Goal: Task Accomplishment & Management: Use online tool/utility

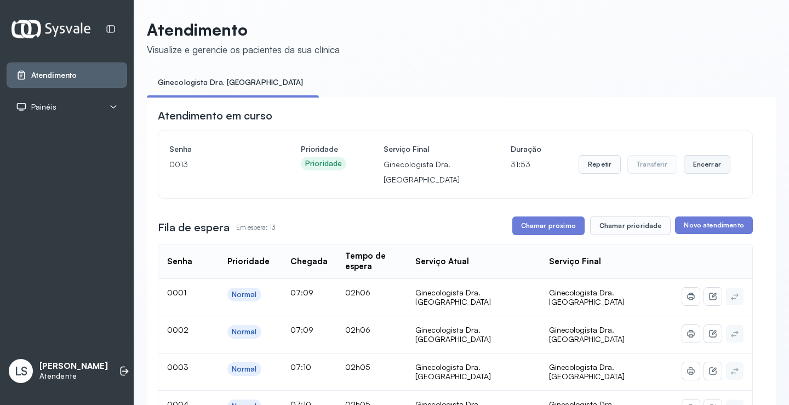
click at [698, 163] on button "Encerrar" at bounding box center [707, 164] width 47 height 19
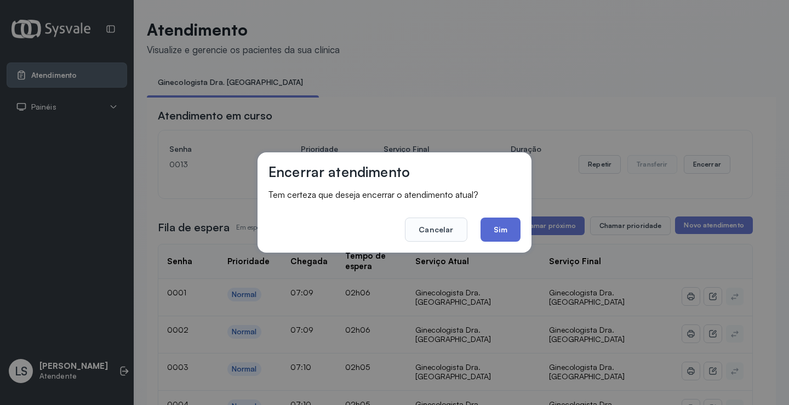
click at [491, 229] on button "Sim" at bounding box center [500, 229] width 40 height 24
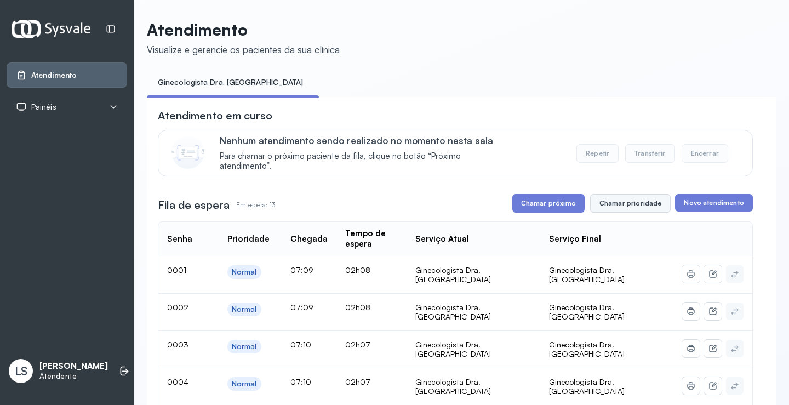
click at [638, 206] on button "Chamar prioridade" at bounding box center [630, 203] width 81 height 19
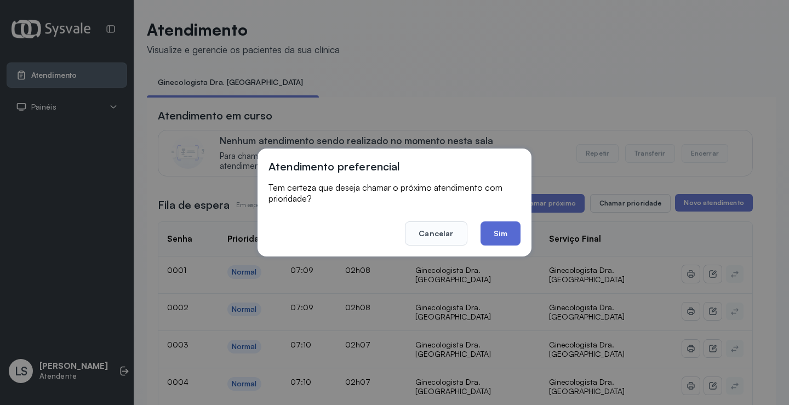
click at [509, 234] on button "Sim" at bounding box center [500, 233] width 40 height 24
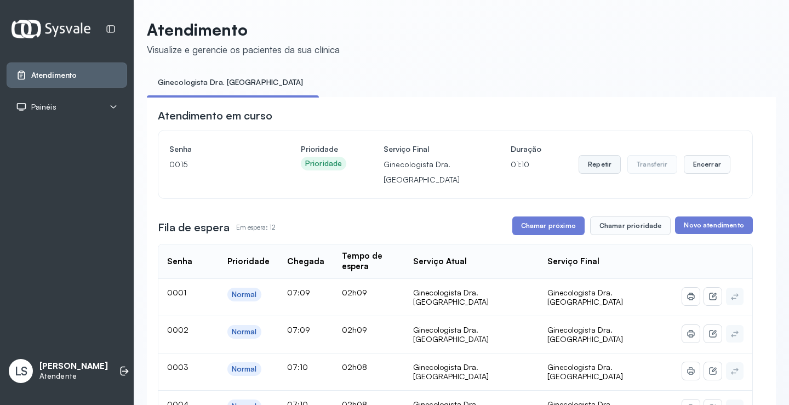
click at [590, 167] on button "Repetir" at bounding box center [599, 164] width 42 height 19
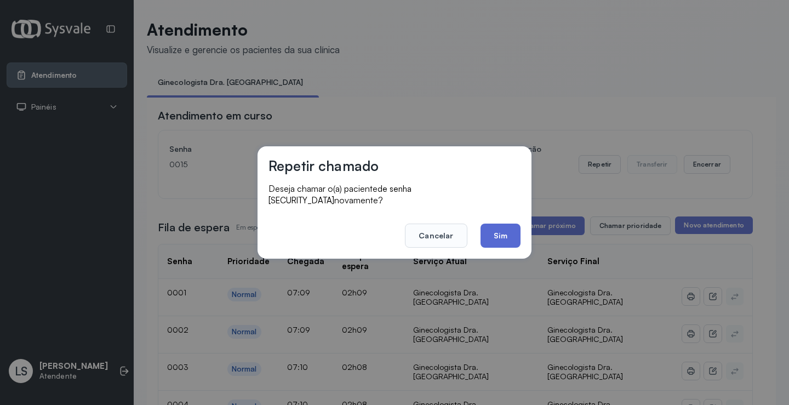
click at [499, 233] on button "Sim" at bounding box center [500, 235] width 40 height 24
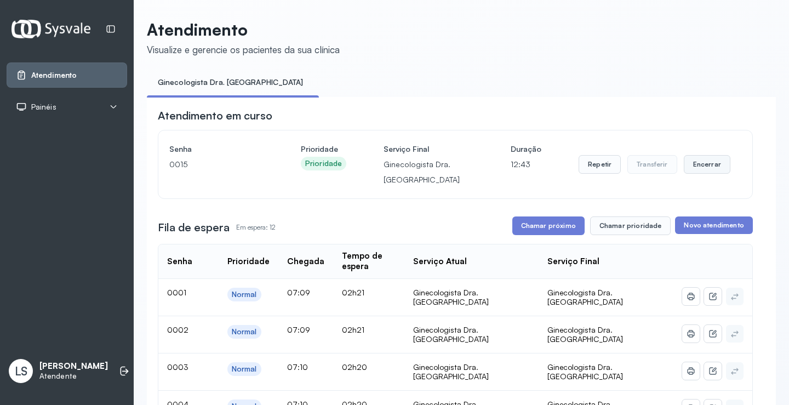
click at [699, 166] on button "Encerrar" at bounding box center [707, 164] width 47 height 19
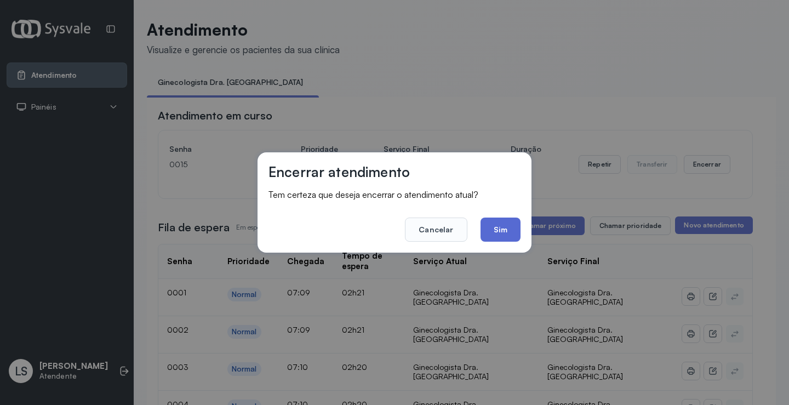
click at [486, 234] on button "Sim" at bounding box center [500, 229] width 40 height 24
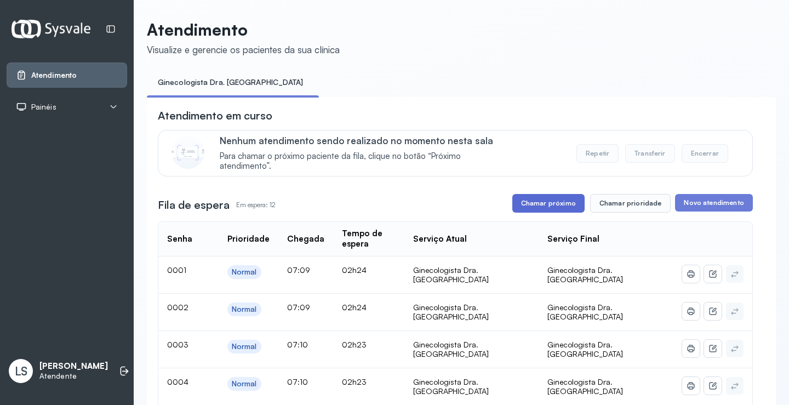
click at [544, 206] on button "Chamar próximo" at bounding box center [548, 203] width 72 height 19
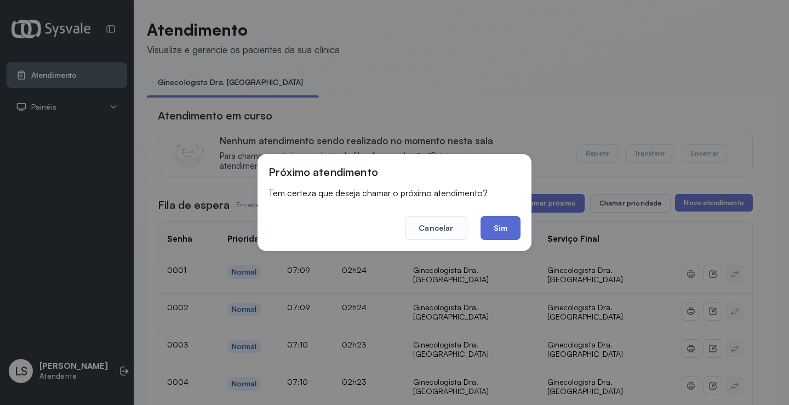
click at [498, 217] on button "Sim" at bounding box center [500, 228] width 40 height 24
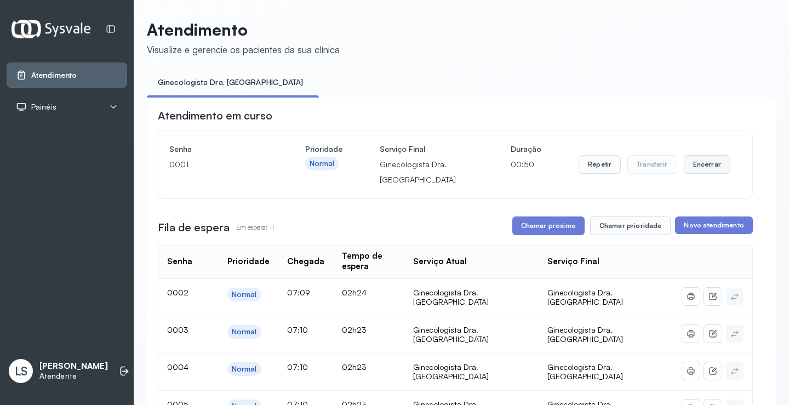
click at [704, 167] on button "Encerrar" at bounding box center [707, 164] width 47 height 19
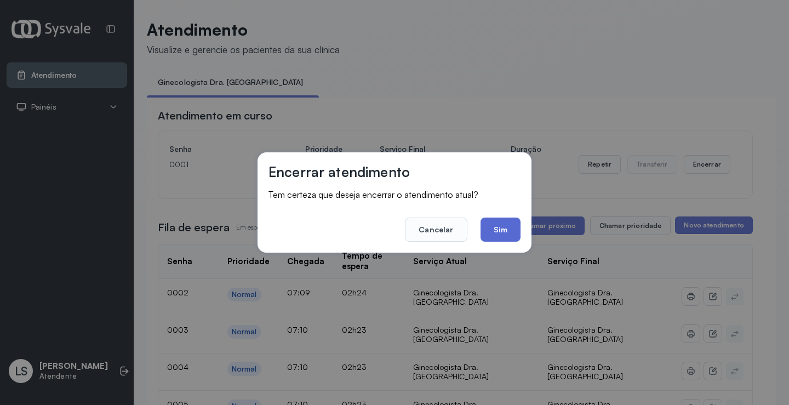
click at [504, 227] on button "Sim" at bounding box center [500, 229] width 40 height 24
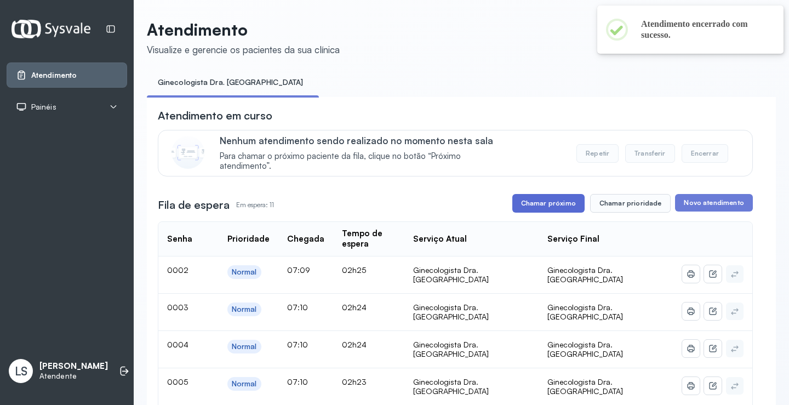
click at [550, 204] on button "Chamar próximo" at bounding box center [548, 203] width 72 height 19
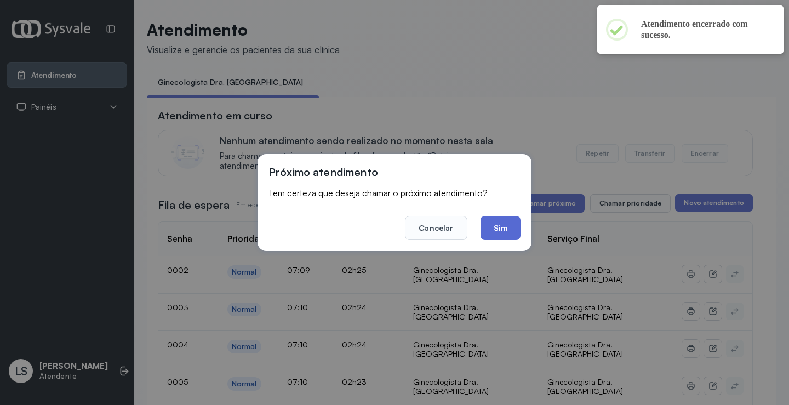
click at [499, 225] on button "Sim" at bounding box center [500, 228] width 40 height 24
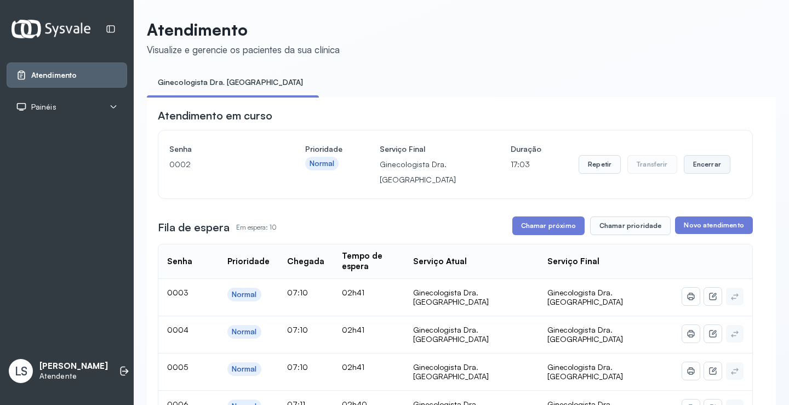
click at [688, 162] on button "Encerrar" at bounding box center [707, 164] width 47 height 19
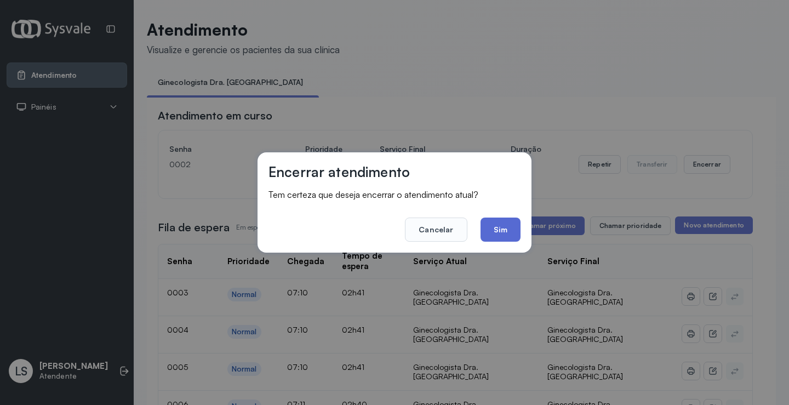
click at [491, 225] on button "Sim" at bounding box center [500, 229] width 40 height 24
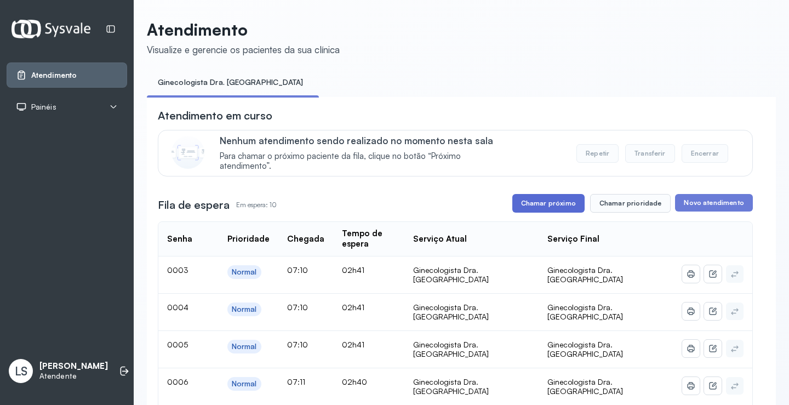
click at [550, 202] on button "Chamar próximo" at bounding box center [548, 203] width 72 height 19
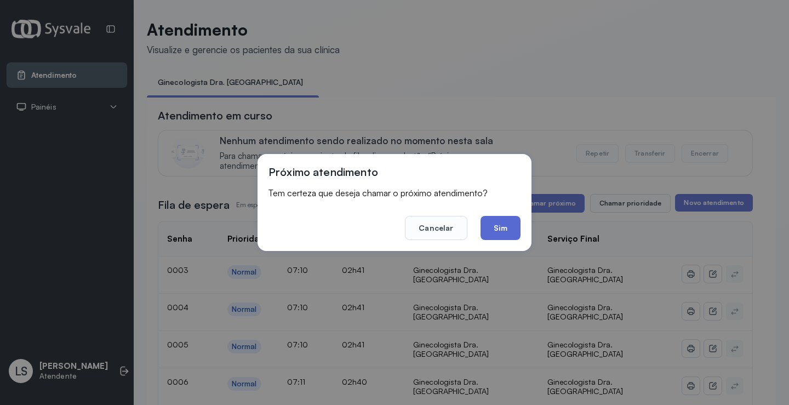
click at [497, 223] on button "Sim" at bounding box center [500, 228] width 40 height 24
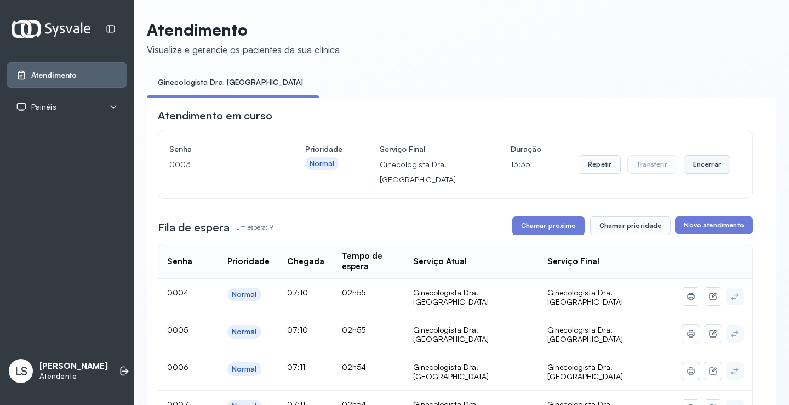
click at [707, 164] on button "Encerrar" at bounding box center [707, 164] width 47 height 19
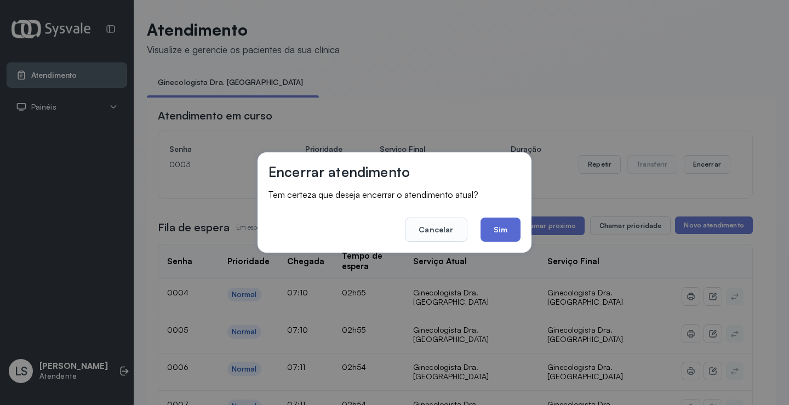
click at [495, 228] on button "Sim" at bounding box center [500, 229] width 40 height 24
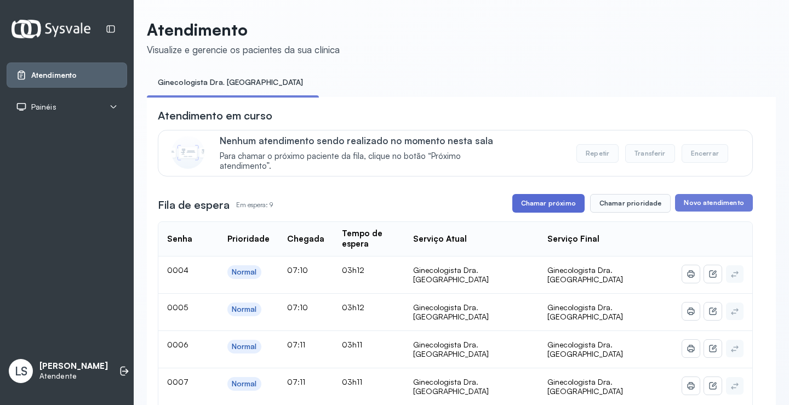
click at [552, 206] on button "Chamar próximo" at bounding box center [548, 203] width 72 height 19
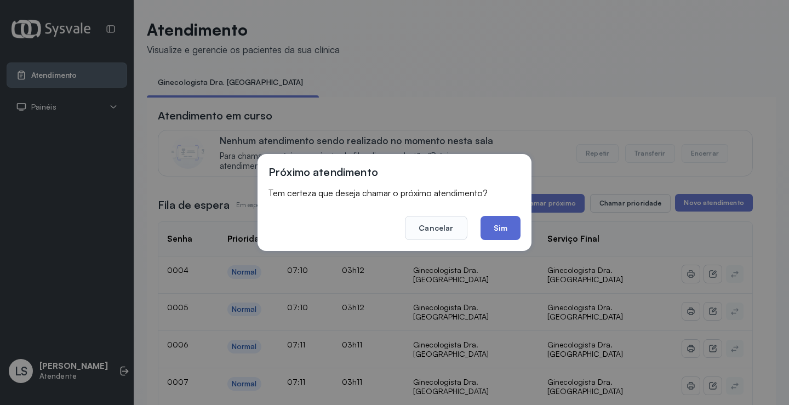
click at [497, 225] on button "Sim" at bounding box center [500, 228] width 40 height 24
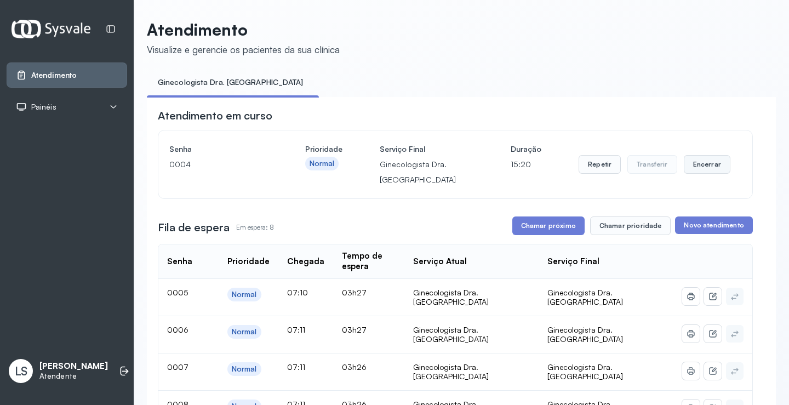
click at [696, 167] on button "Encerrar" at bounding box center [707, 164] width 47 height 19
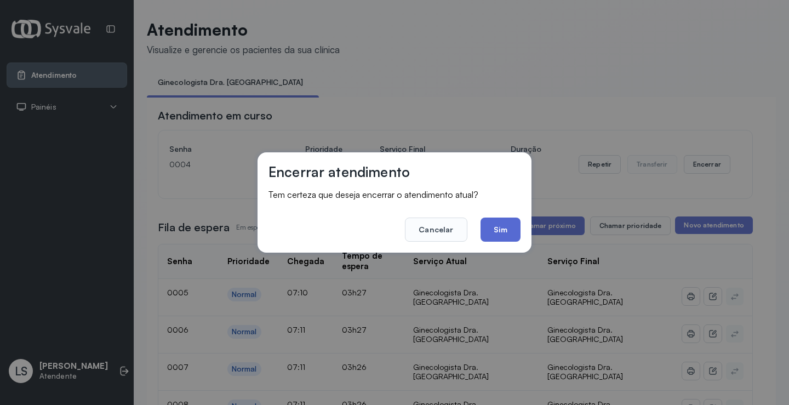
click at [512, 225] on button "Sim" at bounding box center [500, 229] width 40 height 24
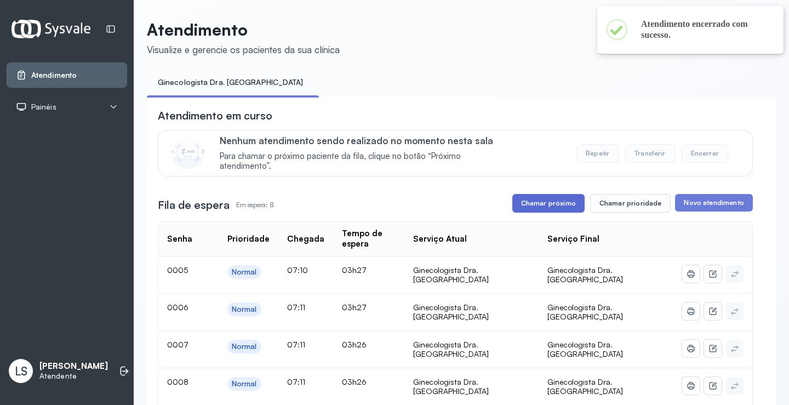
click at [558, 210] on button "Chamar próximo" at bounding box center [548, 203] width 72 height 19
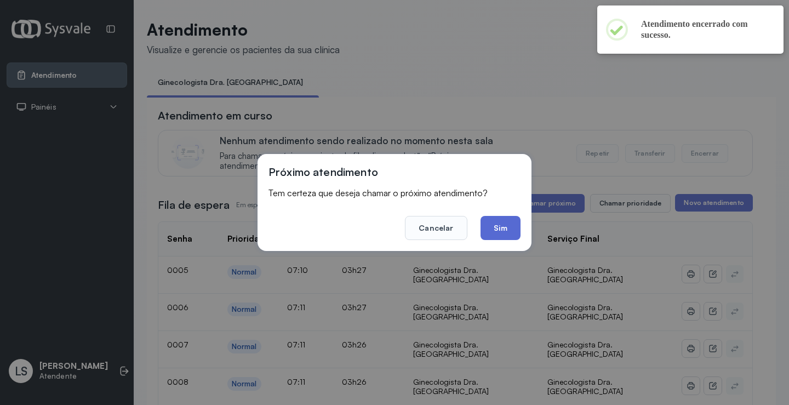
click at [497, 223] on button "Sim" at bounding box center [500, 228] width 40 height 24
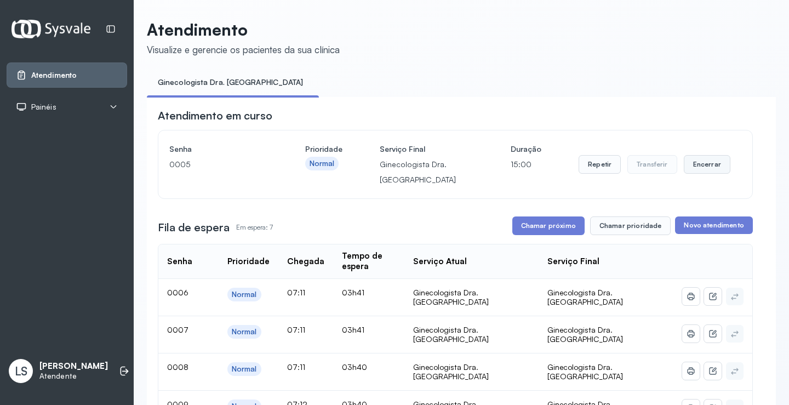
click at [698, 174] on button "Encerrar" at bounding box center [707, 164] width 47 height 19
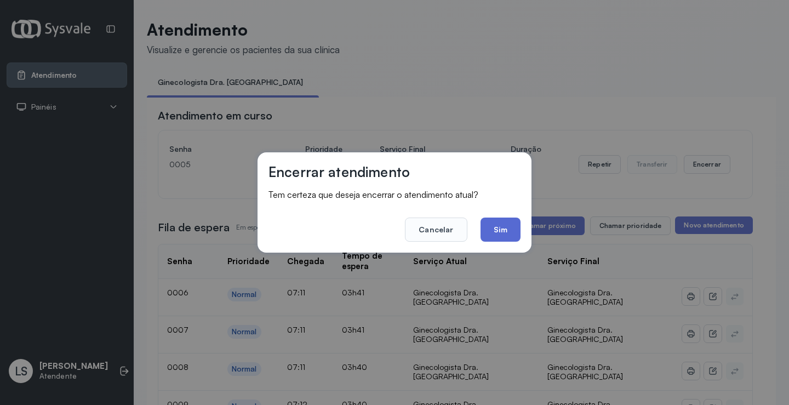
click at [502, 230] on button "Sim" at bounding box center [500, 229] width 40 height 24
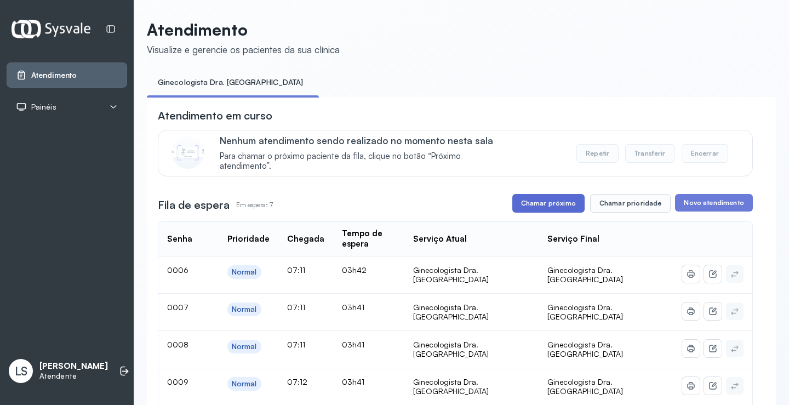
click at [531, 204] on button "Chamar próximo" at bounding box center [548, 203] width 72 height 19
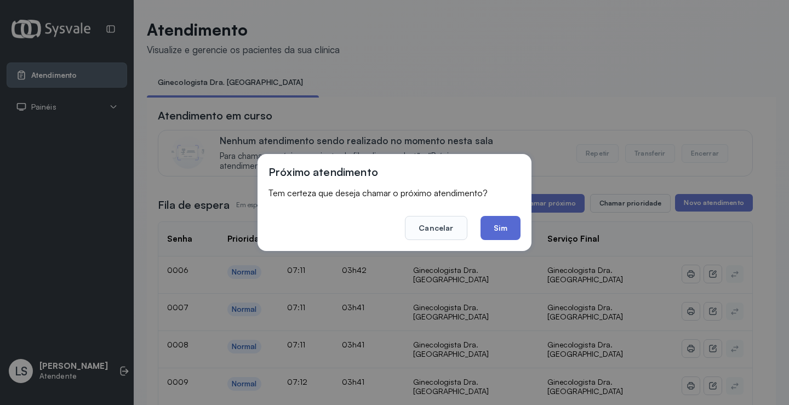
click at [493, 226] on button "Sim" at bounding box center [500, 228] width 40 height 24
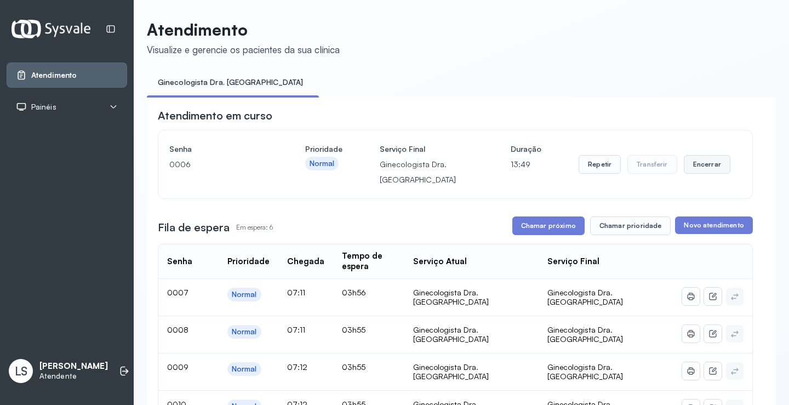
click at [697, 167] on button "Encerrar" at bounding box center [707, 164] width 47 height 19
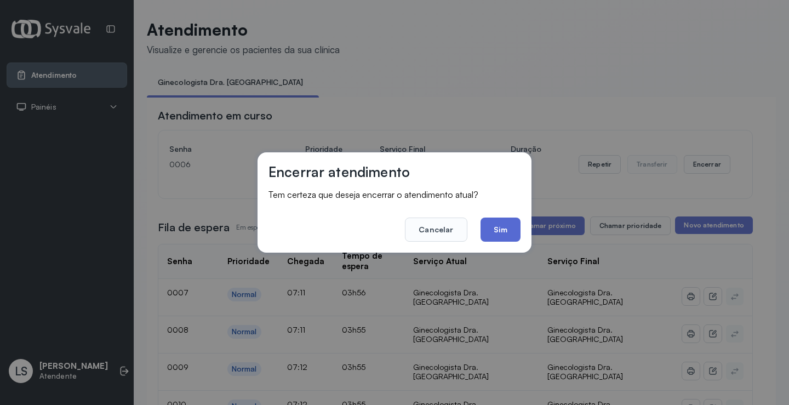
click at [504, 228] on button "Sim" at bounding box center [500, 229] width 40 height 24
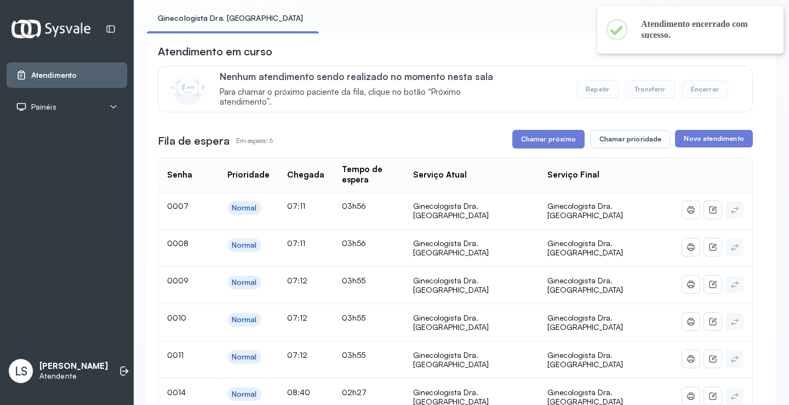
scroll to position [164, 0]
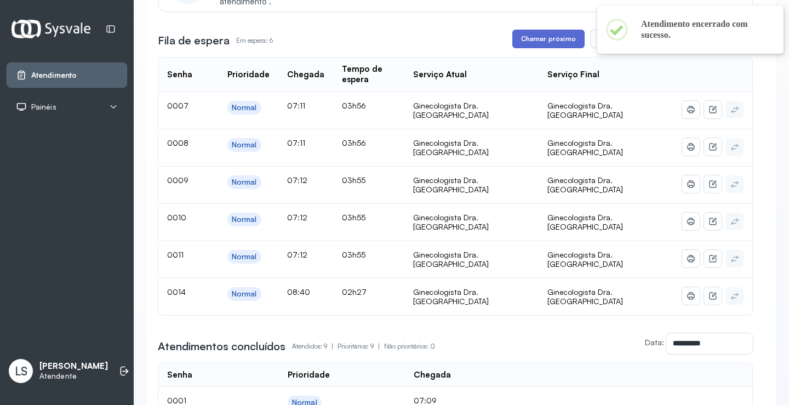
click at [537, 35] on button "Chamar próximo" at bounding box center [548, 39] width 72 height 19
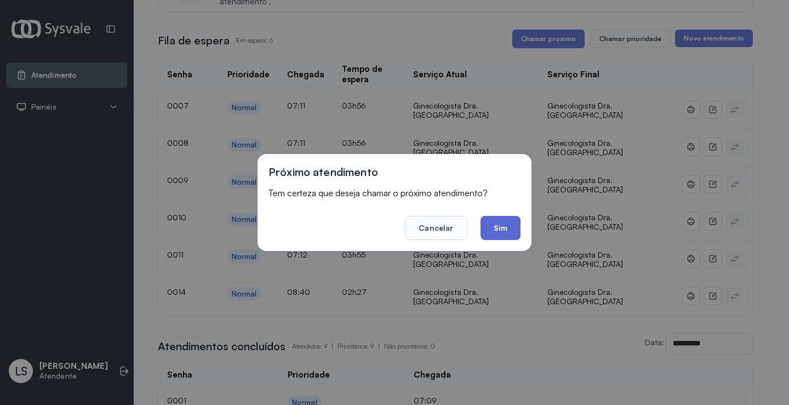
click at [498, 236] on button "Sim" at bounding box center [500, 228] width 40 height 24
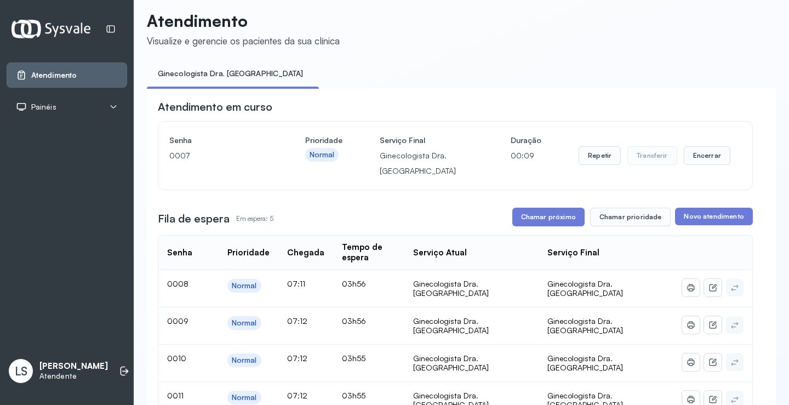
scroll to position [0, 0]
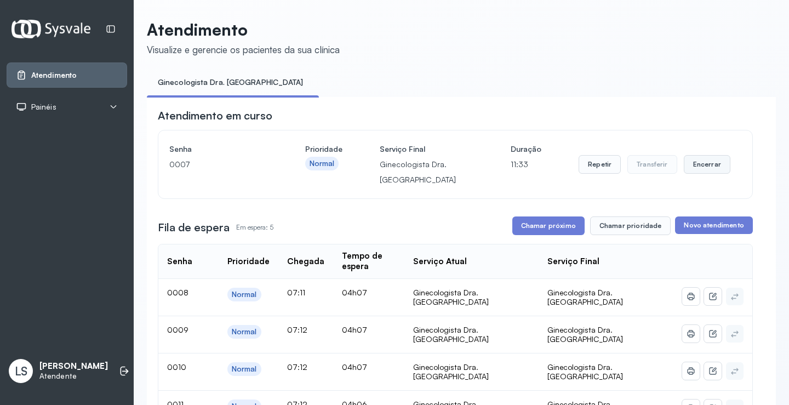
click at [695, 168] on button "Encerrar" at bounding box center [707, 164] width 47 height 19
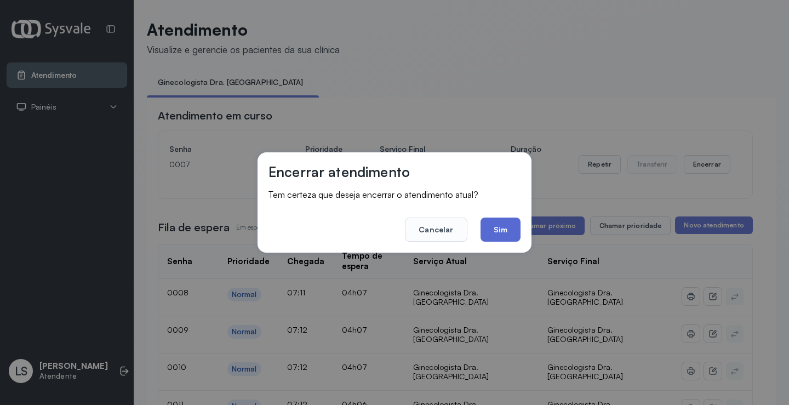
click at [502, 230] on button "Sim" at bounding box center [500, 229] width 40 height 24
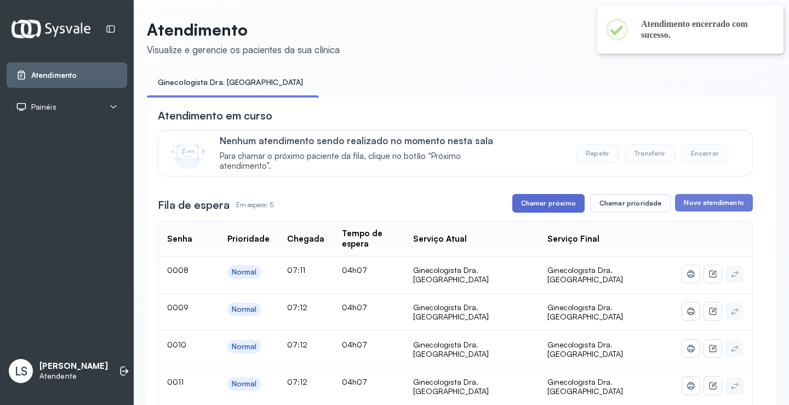
click at [534, 206] on button "Chamar próximo" at bounding box center [548, 203] width 72 height 19
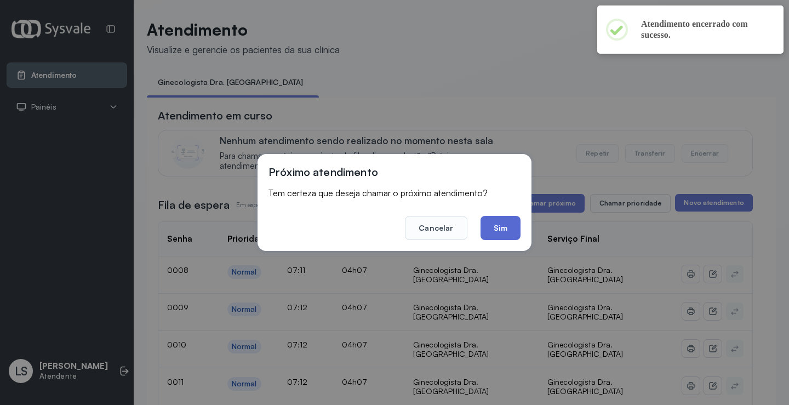
click at [496, 224] on button "Sim" at bounding box center [500, 228] width 40 height 24
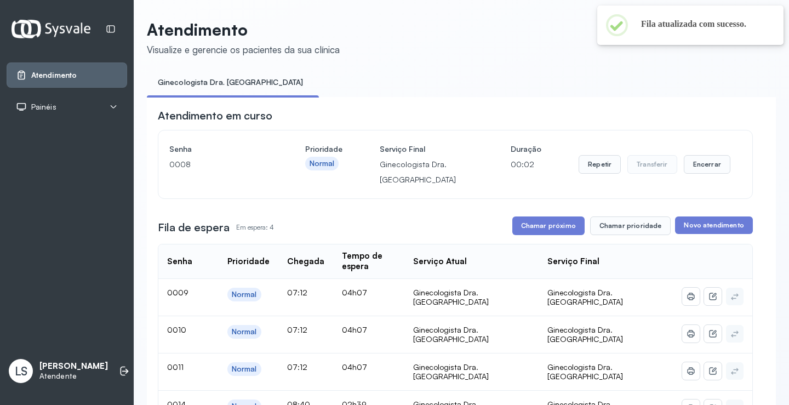
scroll to position [55, 0]
